Goal: Task Accomplishment & Management: Manage account settings

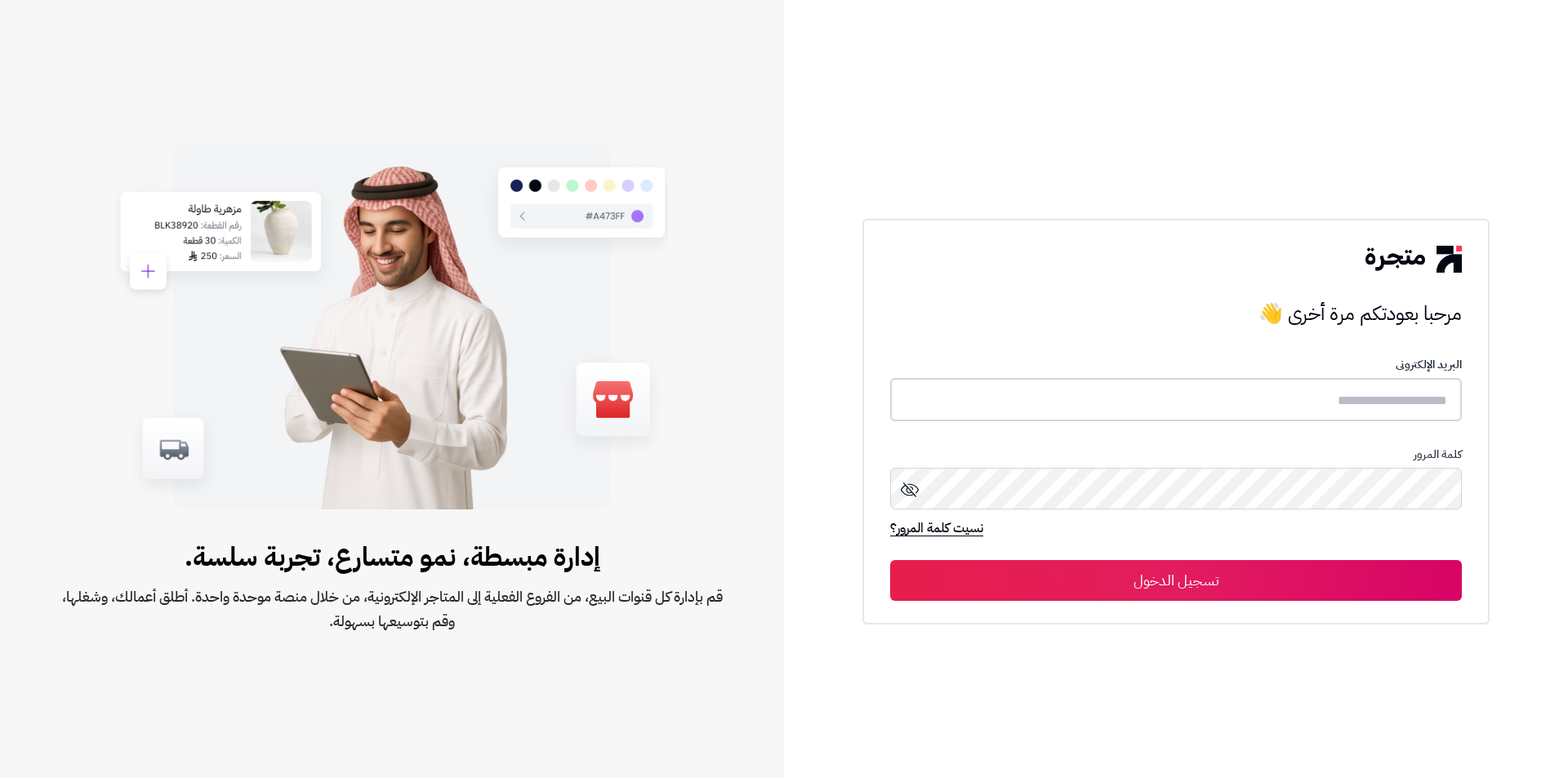
type input "**********"
click at [1124, 576] on button "تسجيل الدخول" at bounding box center [1176, 580] width 571 height 41
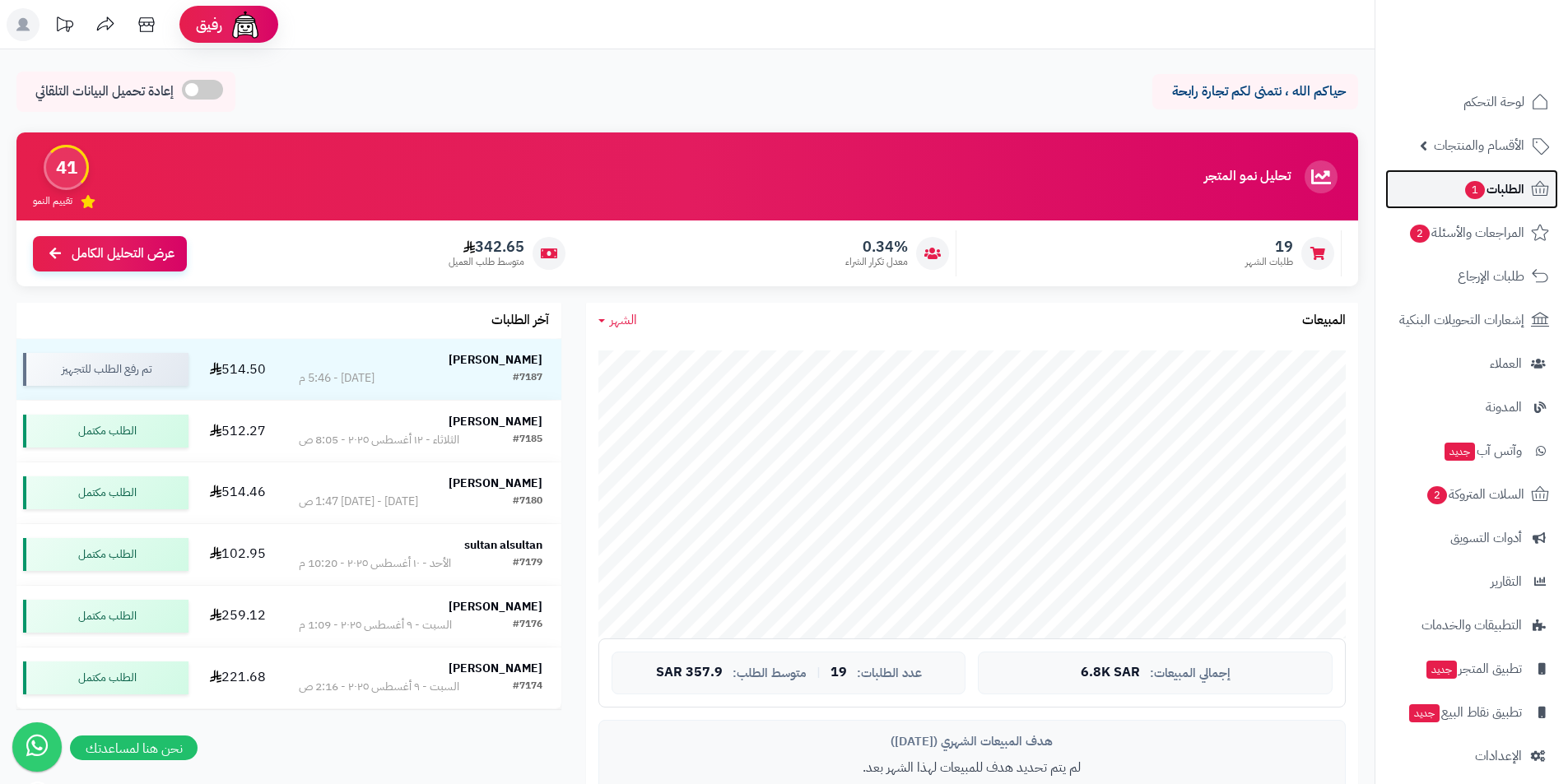
click at [1482, 189] on span "1" at bounding box center [1475, 190] width 20 height 18
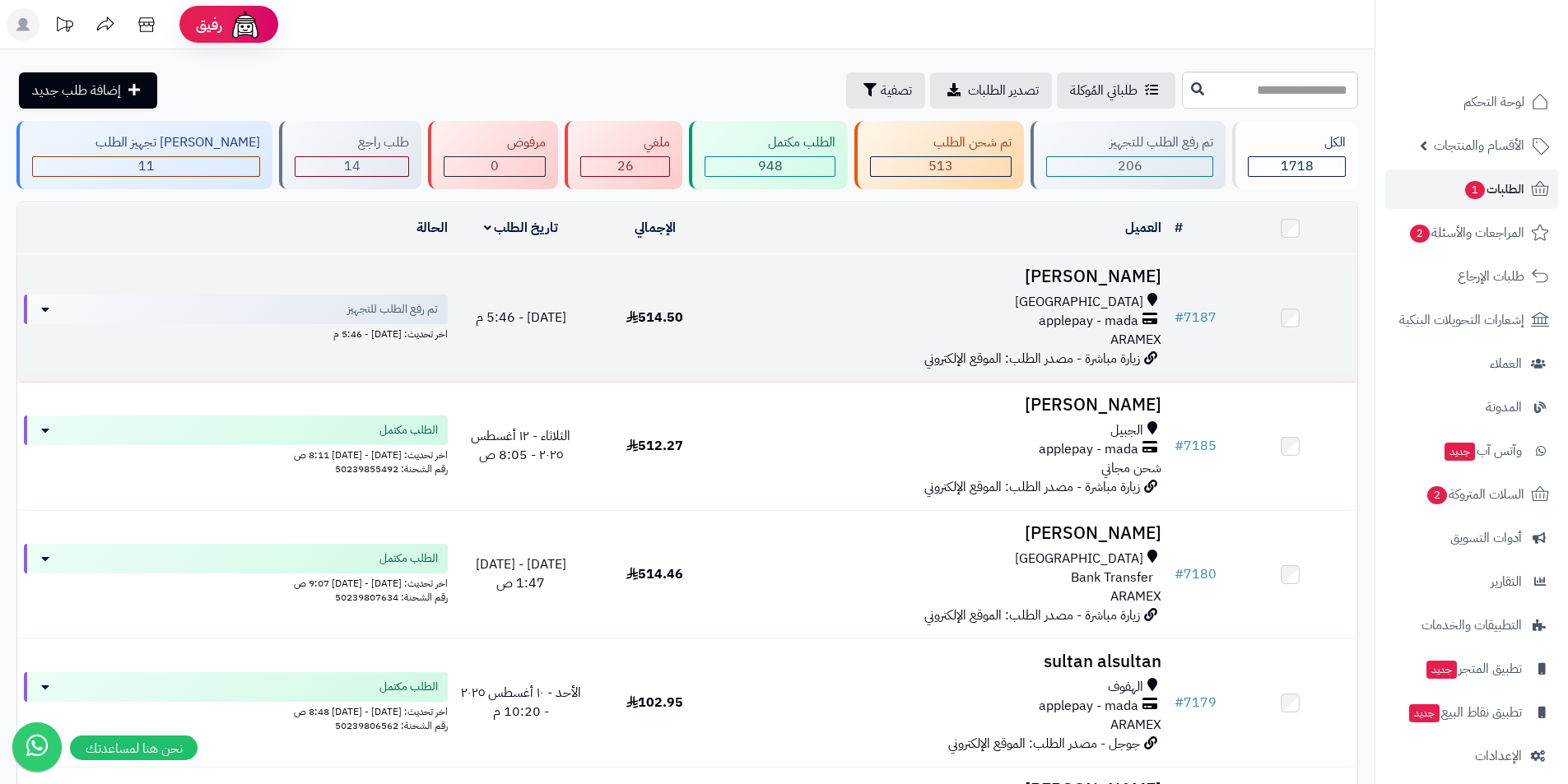
click at [1107, 275] on h3 "فيصل العضيب" at bounding box center [944, 276] width 433 height 19
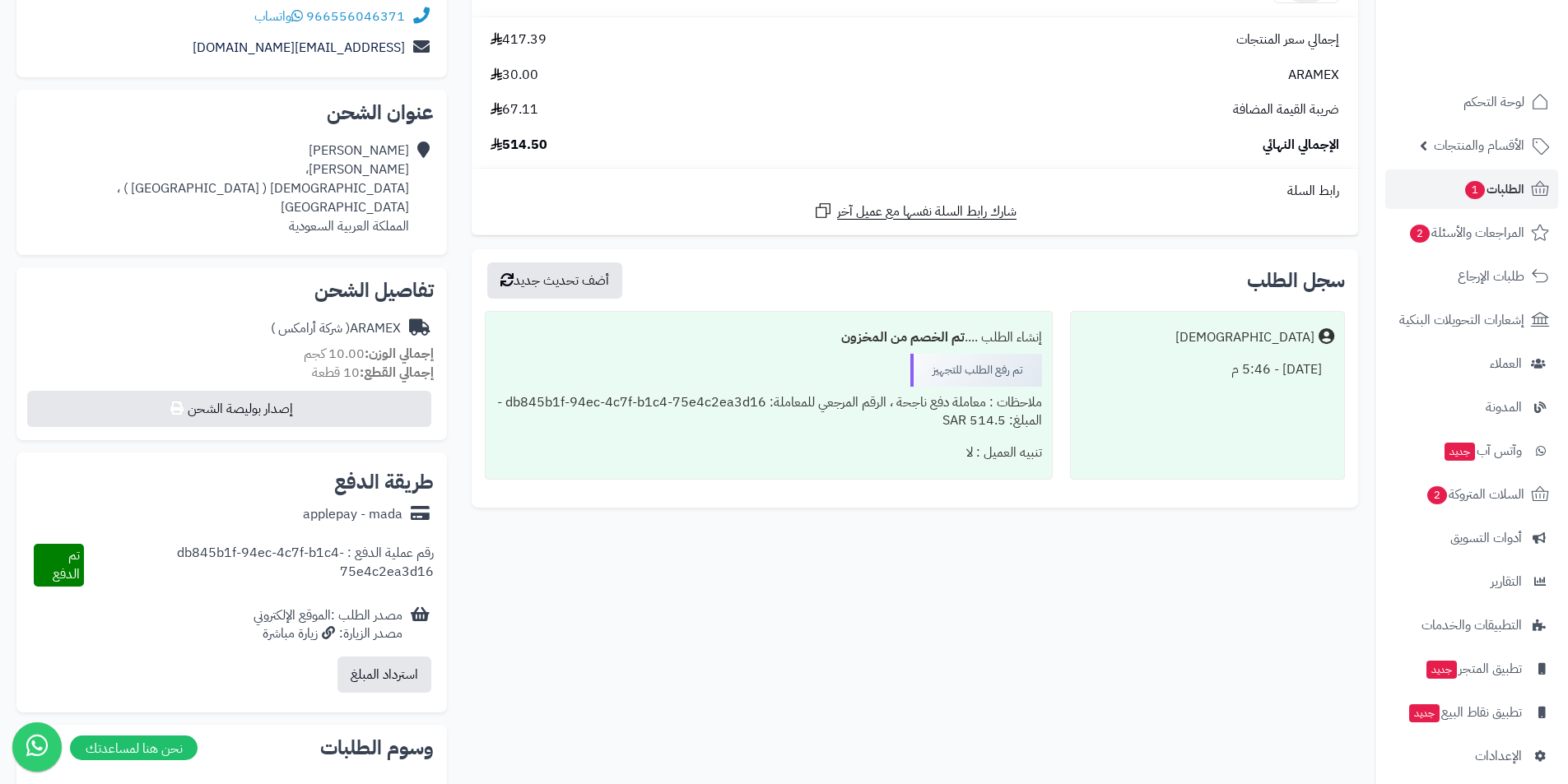
scroll to position [1, 0]
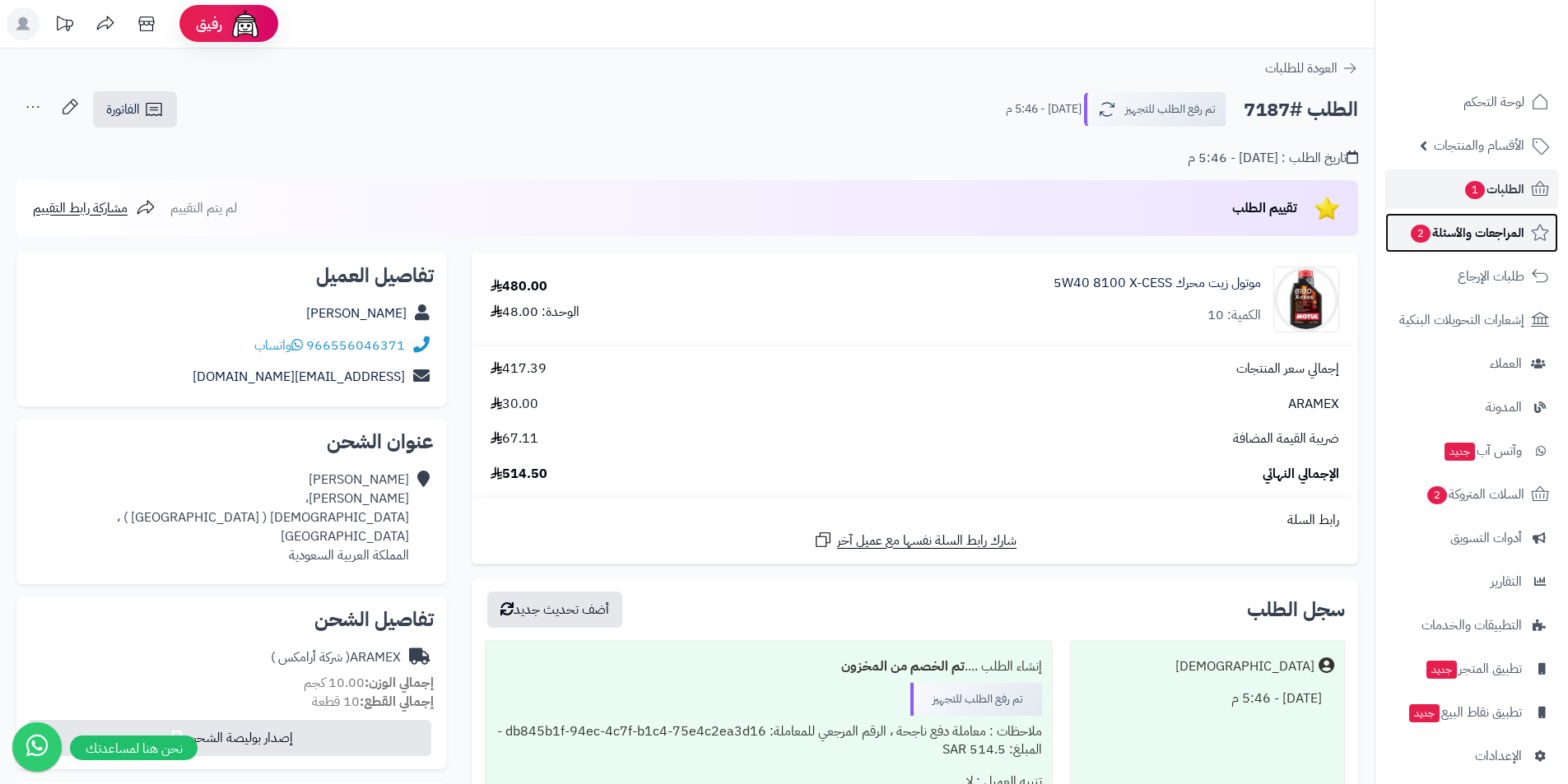
click at [1428, 231] on span "2" at bounding box center [1421, 234] width 22 height 20
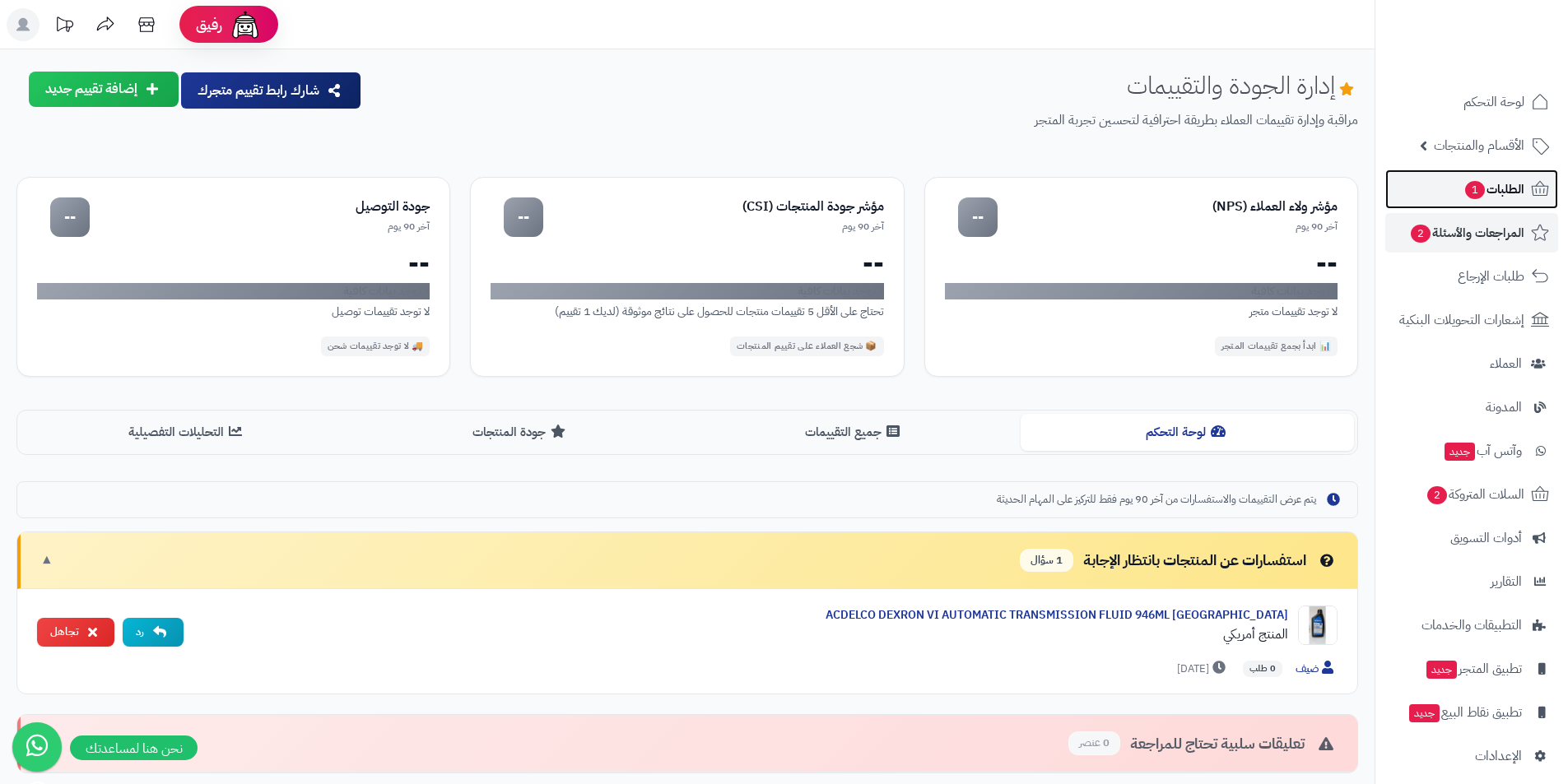
click at [1472, 192] on span "1" at bounding box center [1475, 190] width 20 height 18
